Goal: Check status: Check status

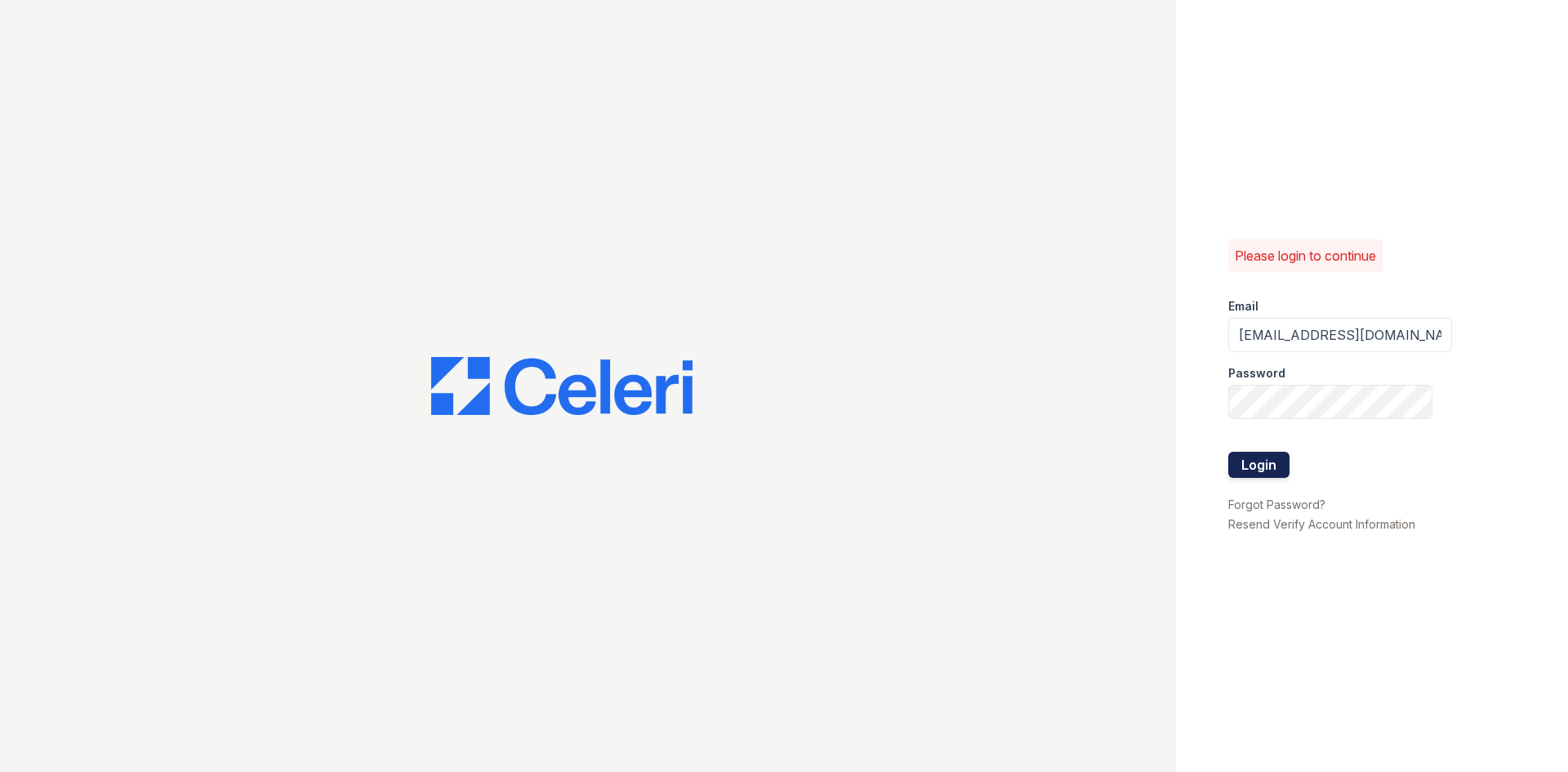
click at [1255, 462] on button "Login" at bounding box center [1258, 465] width 61 height 26
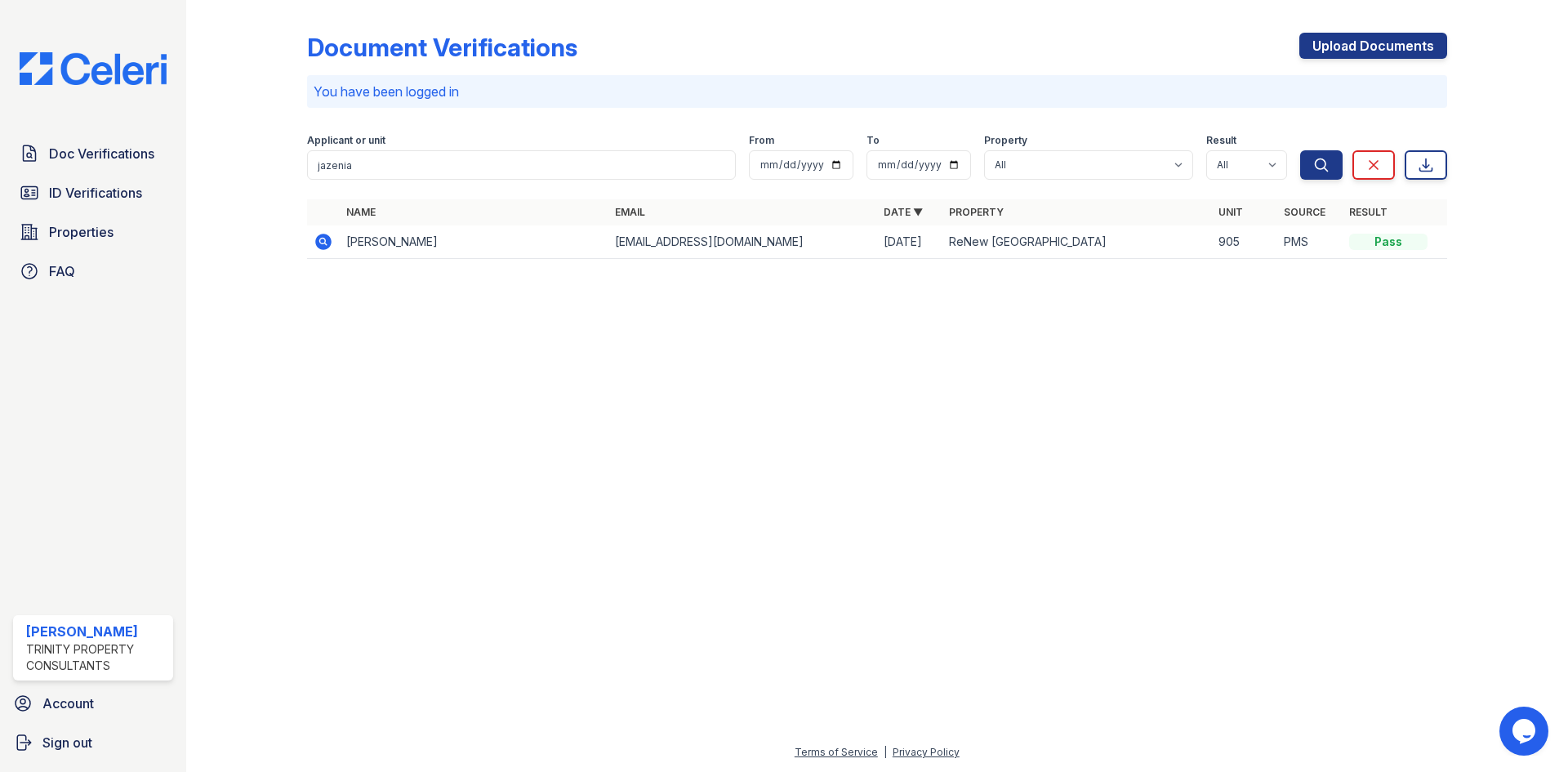
click at [321, 236] on icon at bounding box center [323, 242] width 16 height 16
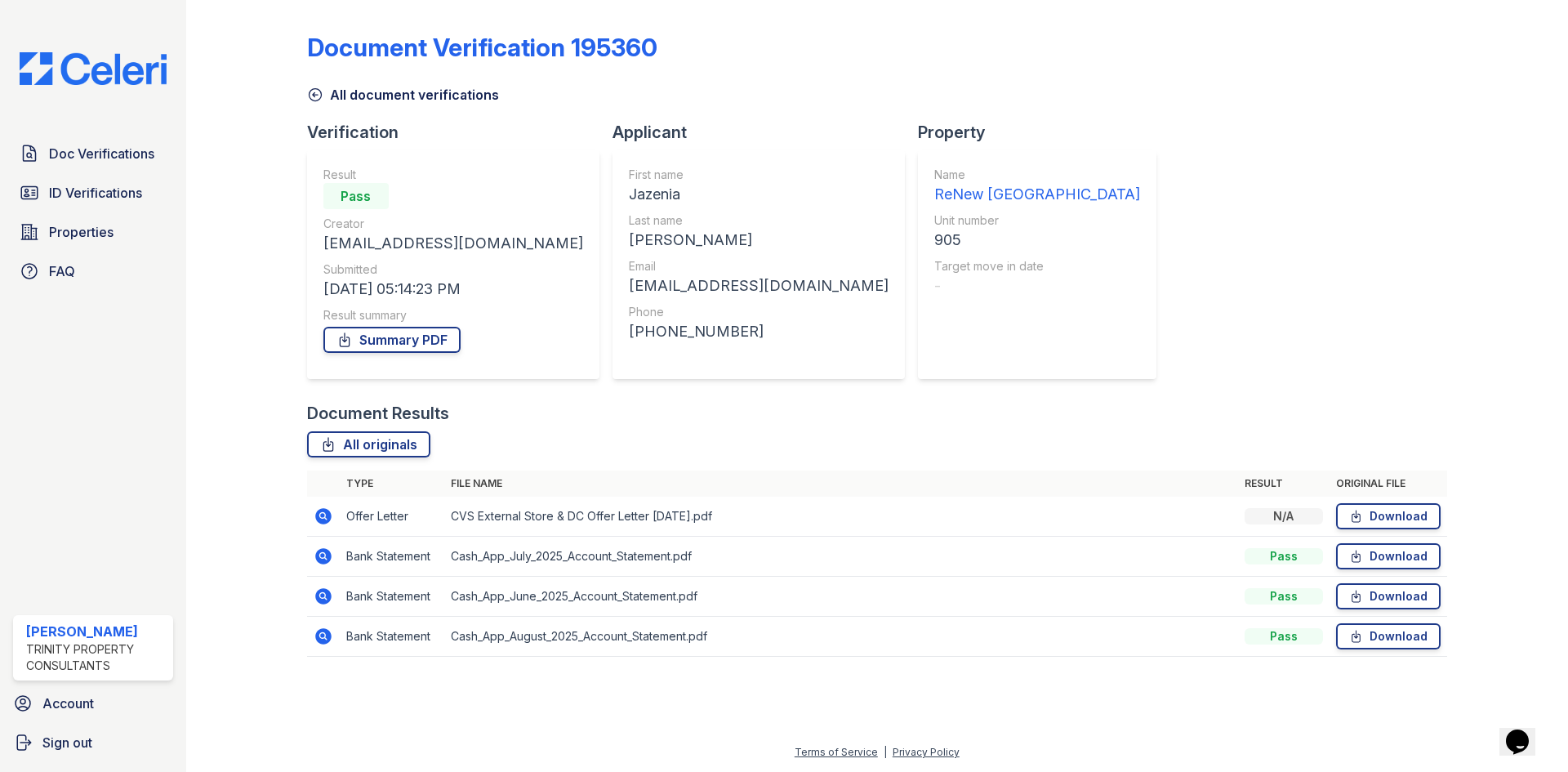
click at [332, 518] on icon at bounding box center [323, 516] width 20 height 20
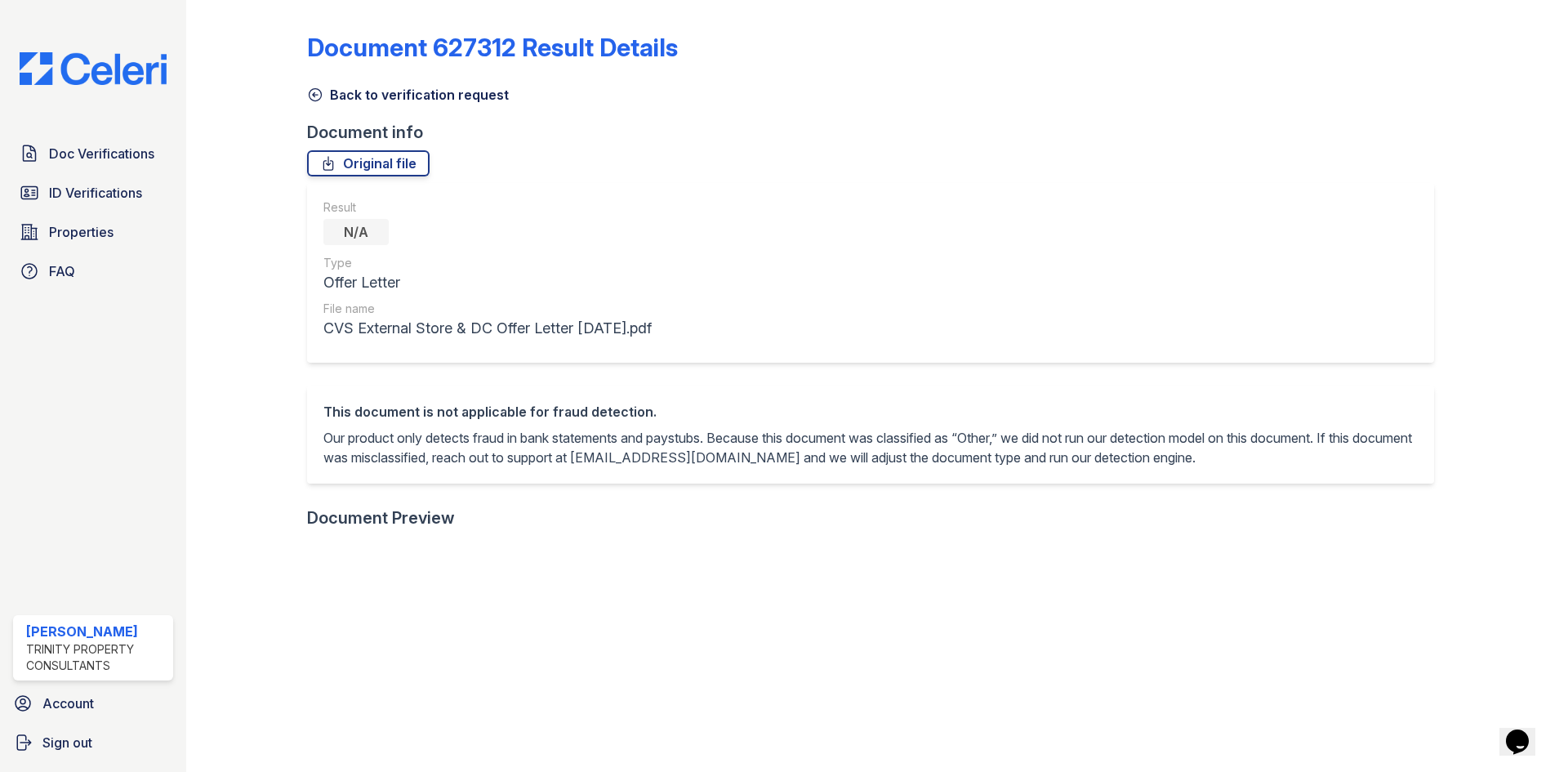
drag, startPoint x: 1555, startPoint y: 386, endPoint x: 1554, endPoint y: 468, distance: 82.0
click at [1553, 468] on div "Document 627312 Result Details Back to verification request Document info Origi…" at bounding box center [877, 386] width 1382 height 772
click at [319, 96] on icon at bounding box center [315, 94] width 16 height 16
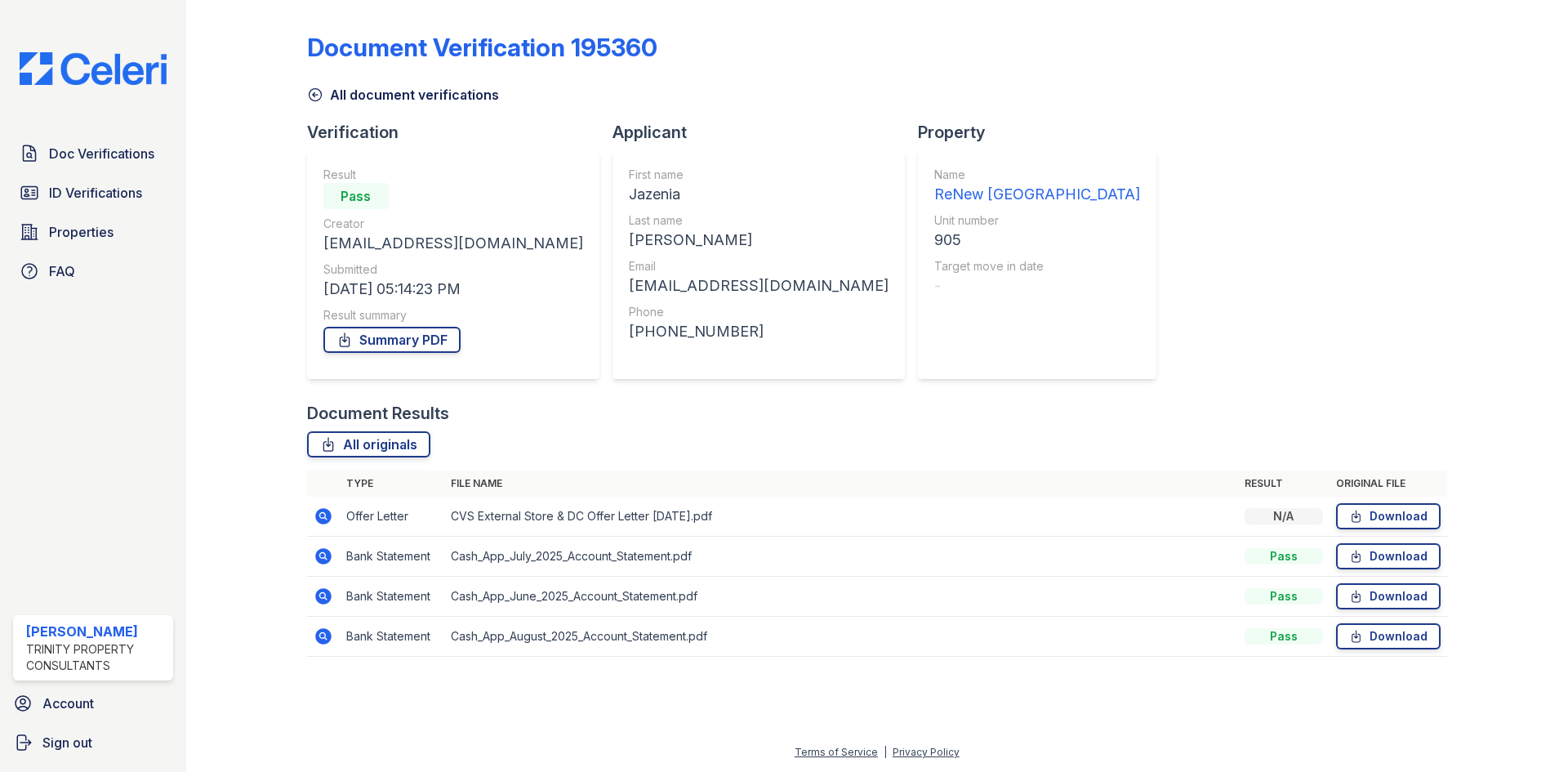
click at [323, 556] on icon at bounding box center [322, 555] width 4 height 4
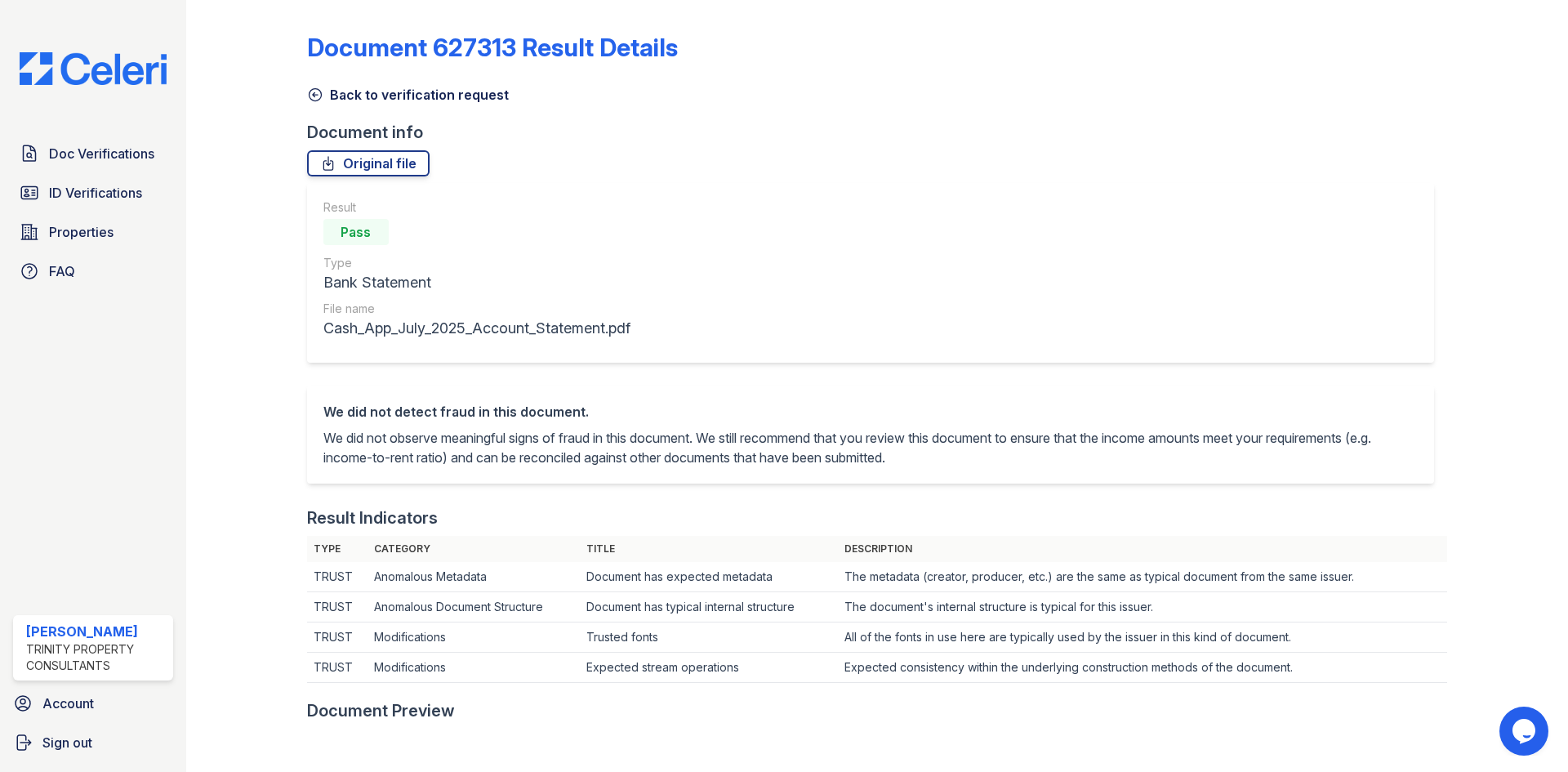
click at [315, 96] on icon at bounding box center [315, 94] width 16 height 16
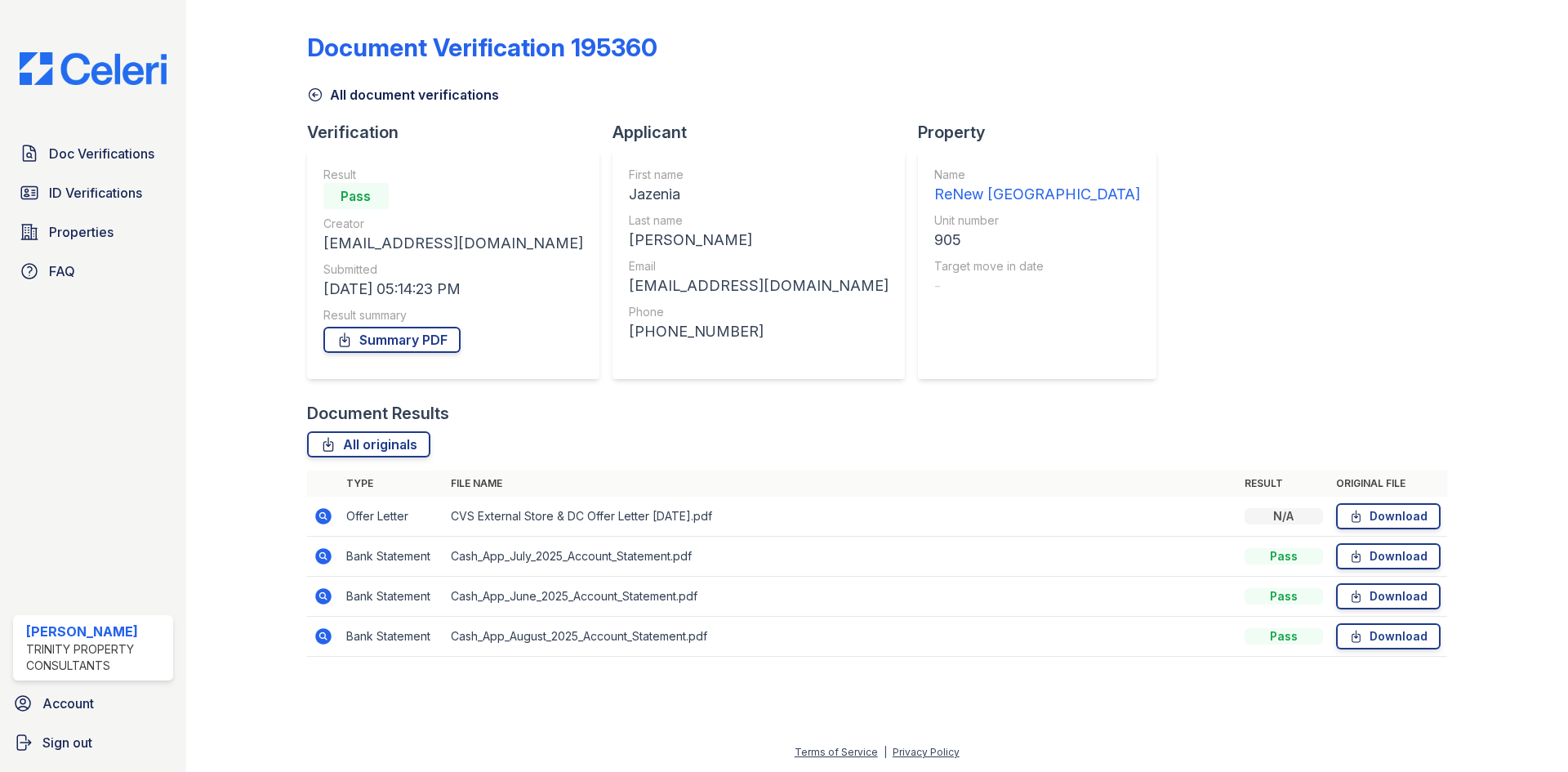
click at [318, 629] on icon at bounding box center [323, 636] width 20 height 20
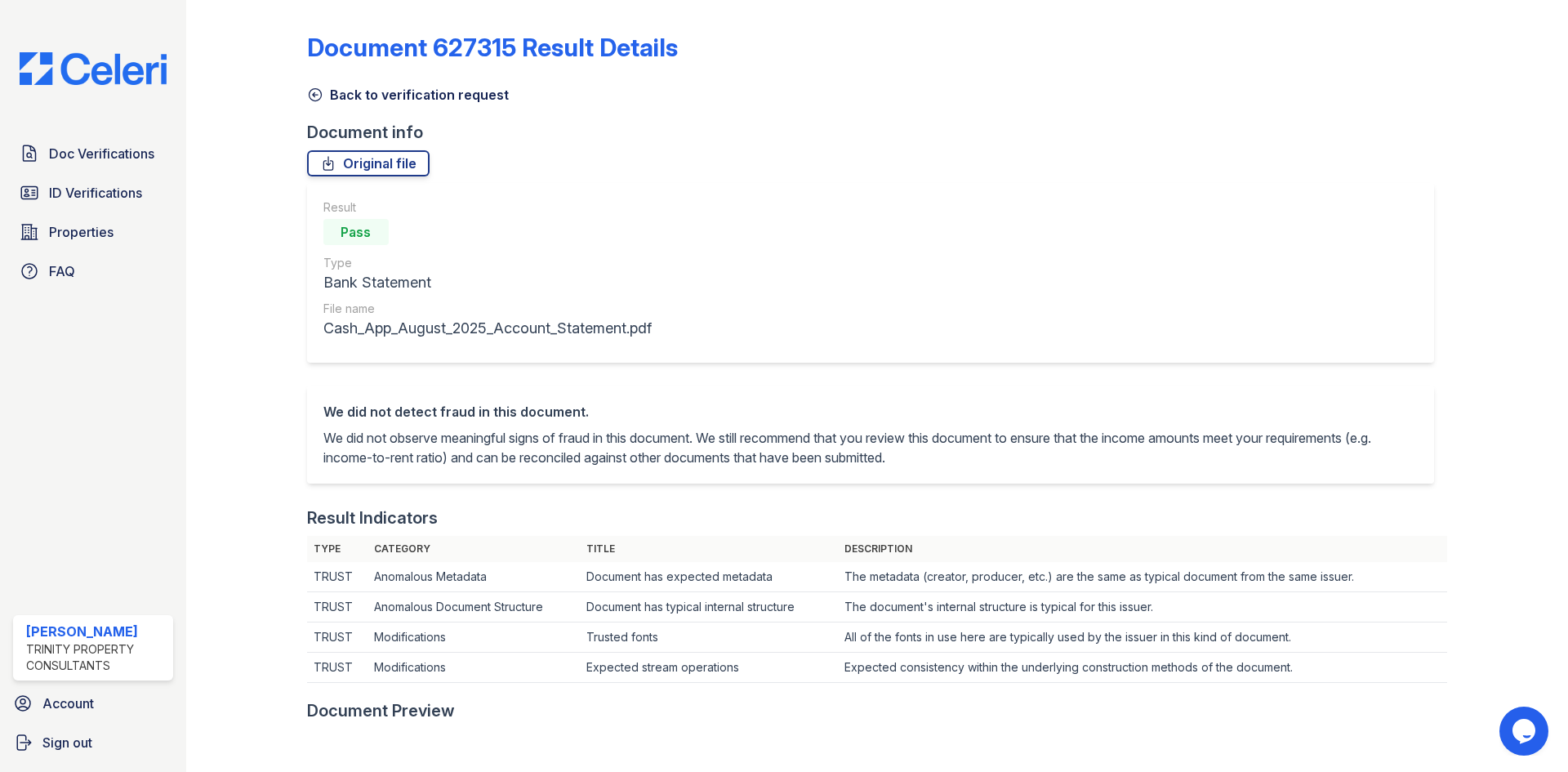
click at [319, 94] on icon at bounding box center [315, 94] width 16 height 16
